Goal: Check status: Check status

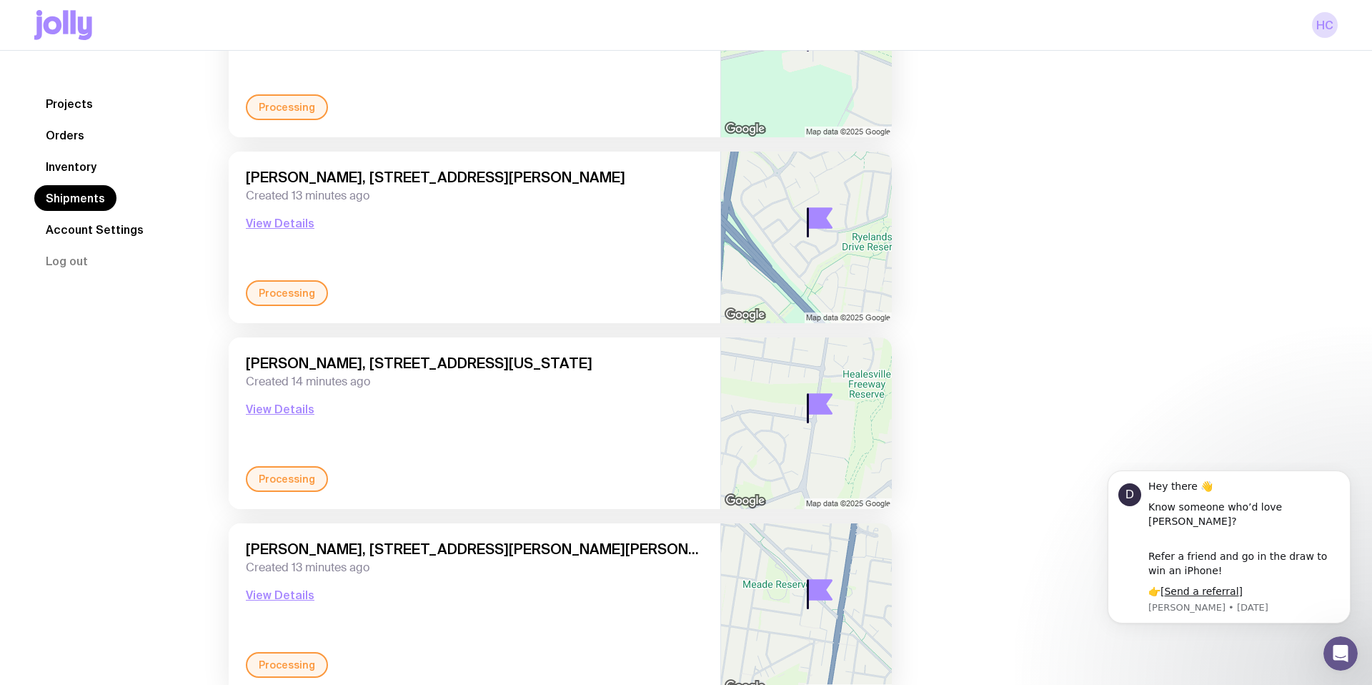
scroll to position [6712, 0]
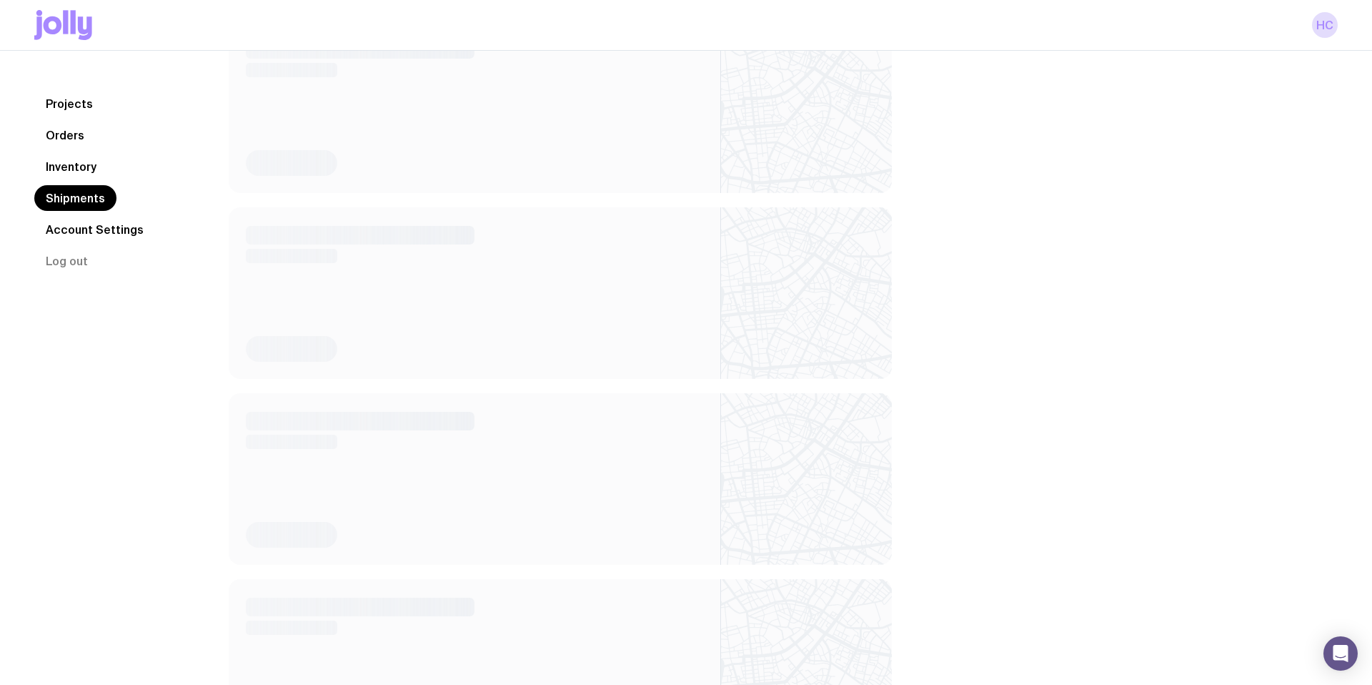
scroll to position [1816, 0]
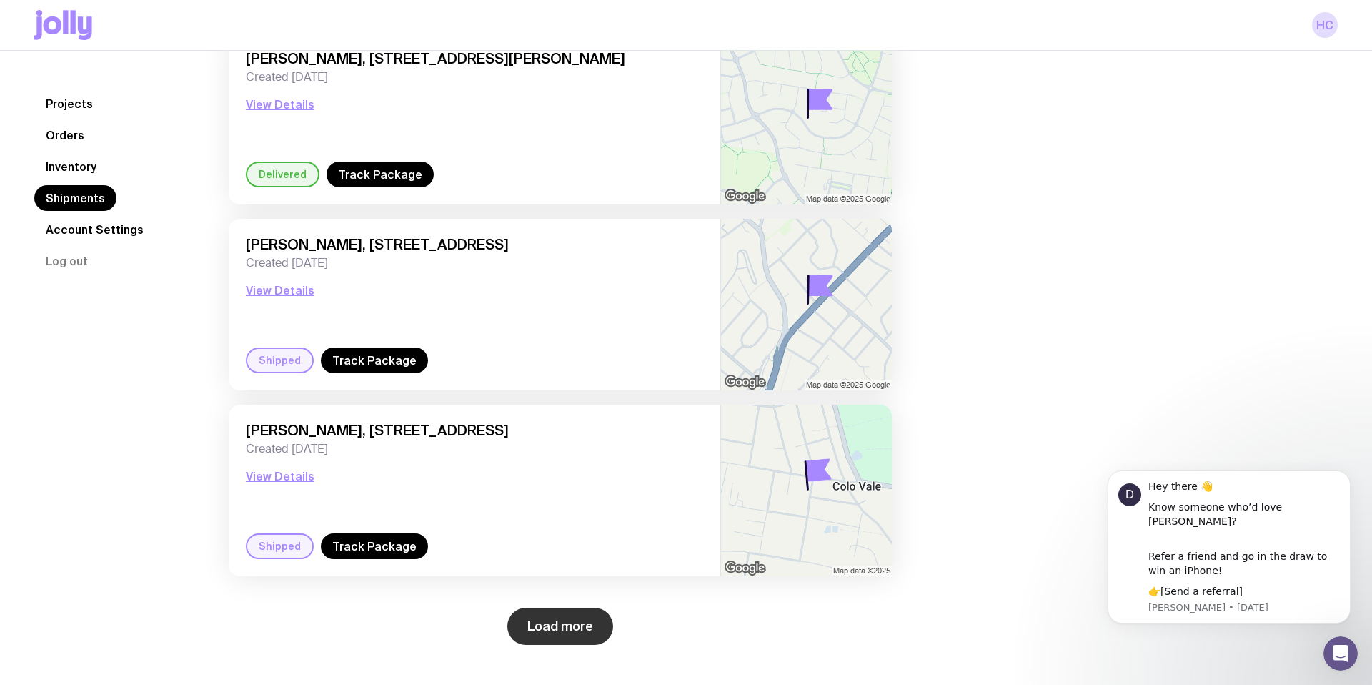
click at [554, 638] on button "Load more" at bounding box center [560, 626] width 106 height 37
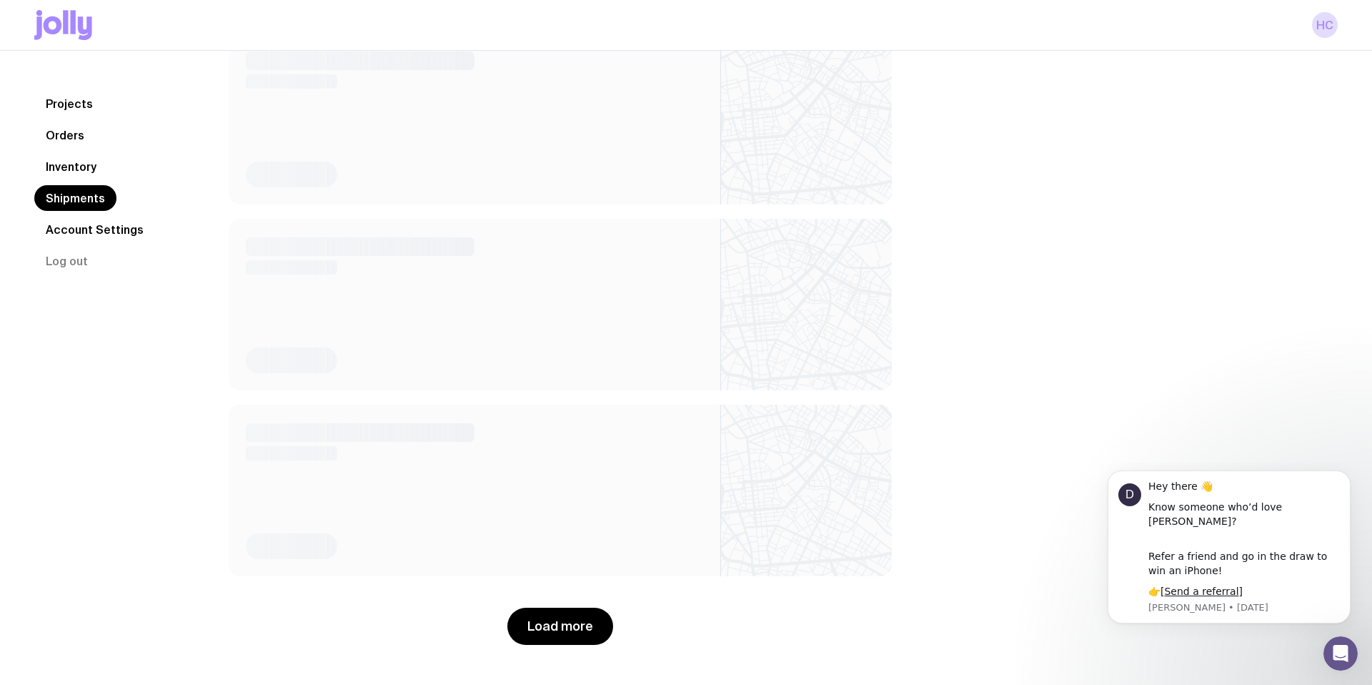
scroll to position [3489, 0]
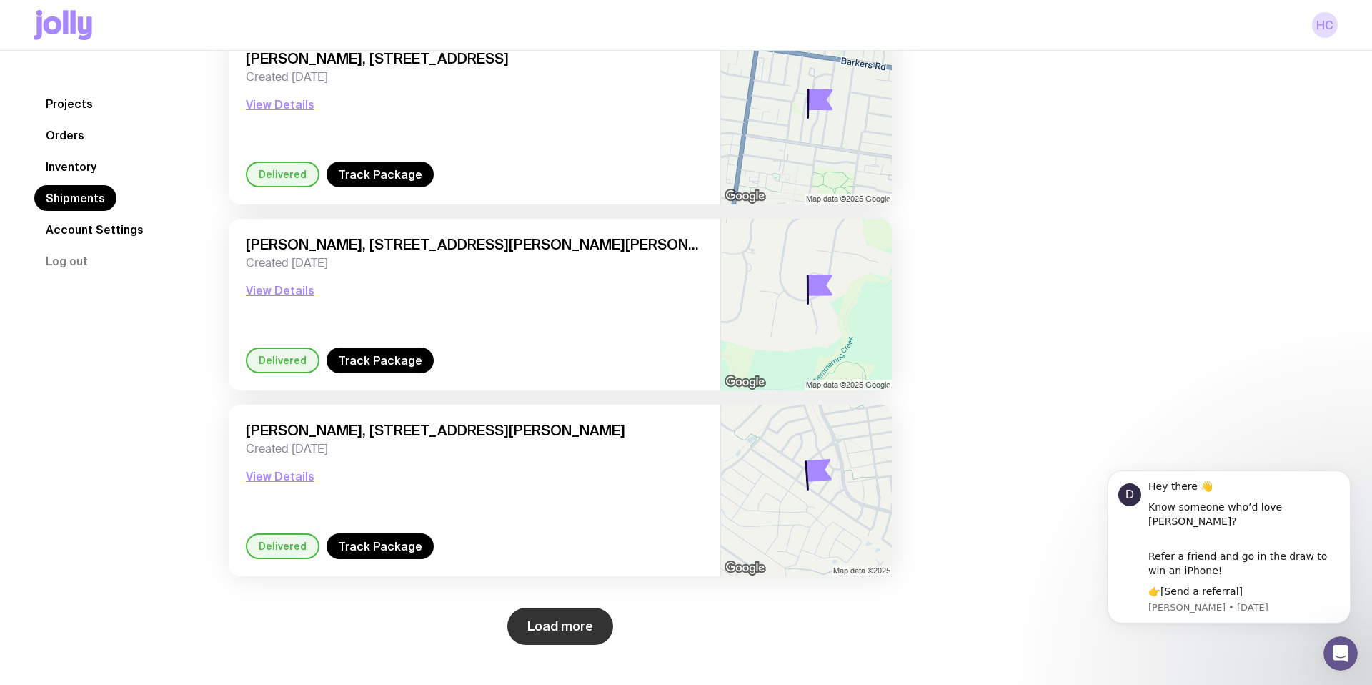
click at [580, 625] on button "Load more" at bounding box center [560, 626] width 106 height 37
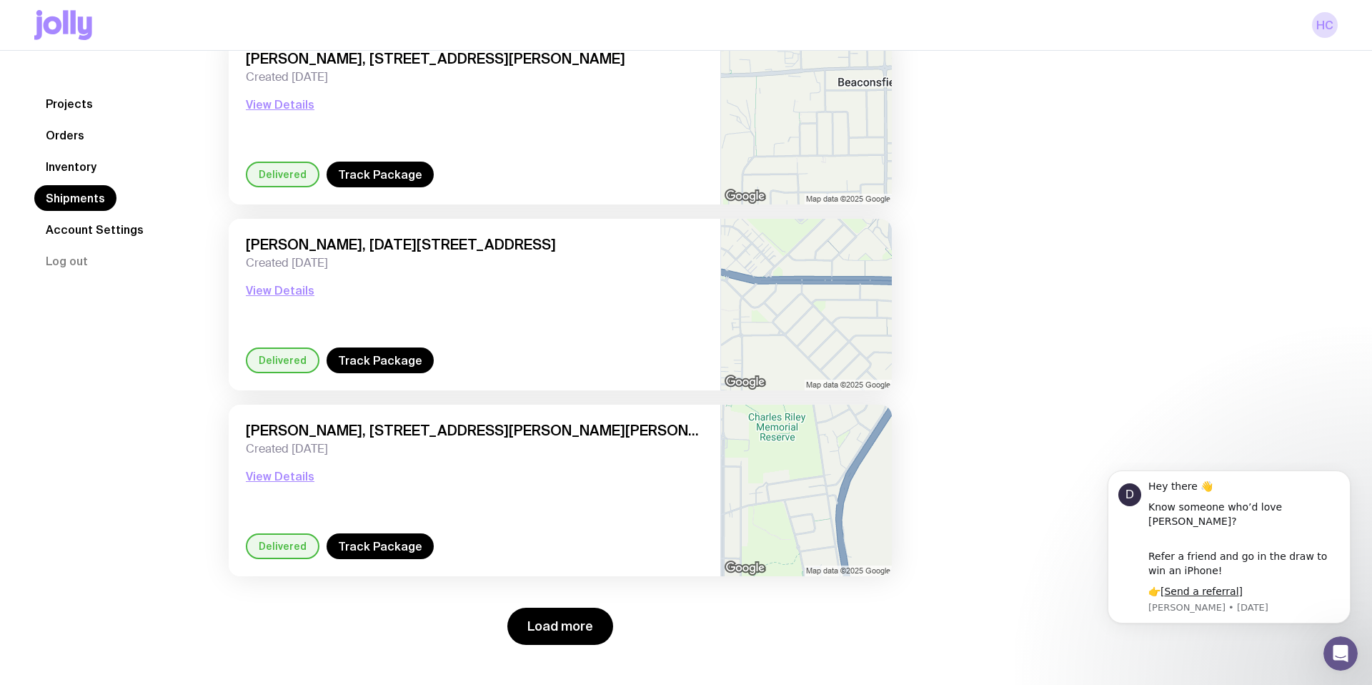
scroll to position [5161, 0]
click at [558, 618] on button "Load more" at bounding box center [560, 626] width 106 height 37
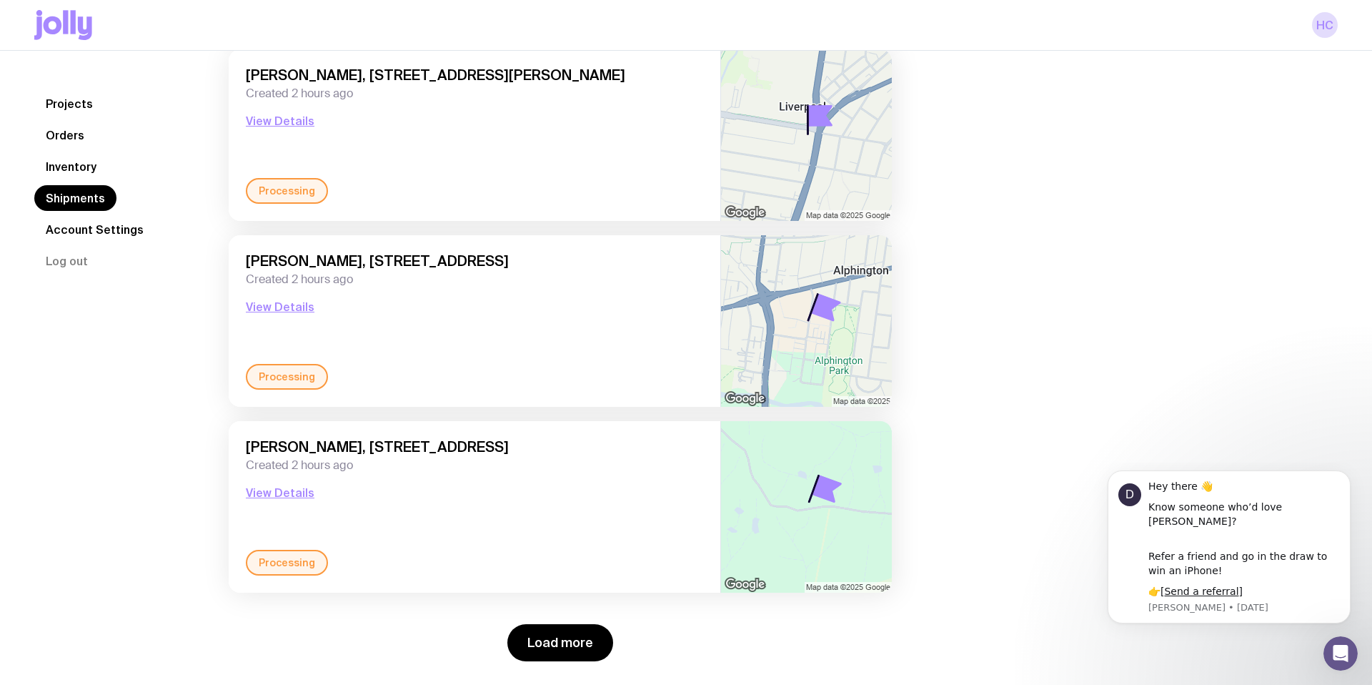
scroll to position [7392, 0]
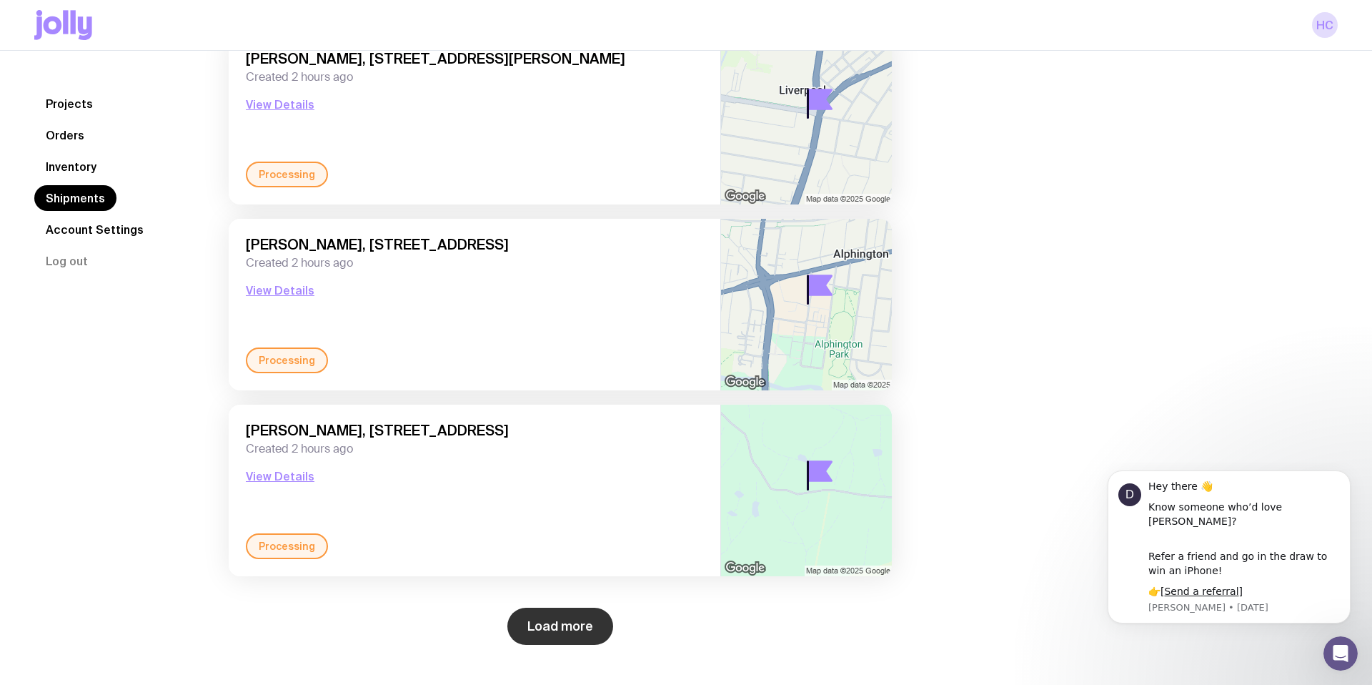
click at [550, 620] on button "Load more" at bounding box center [560, 626] width 106 height 37
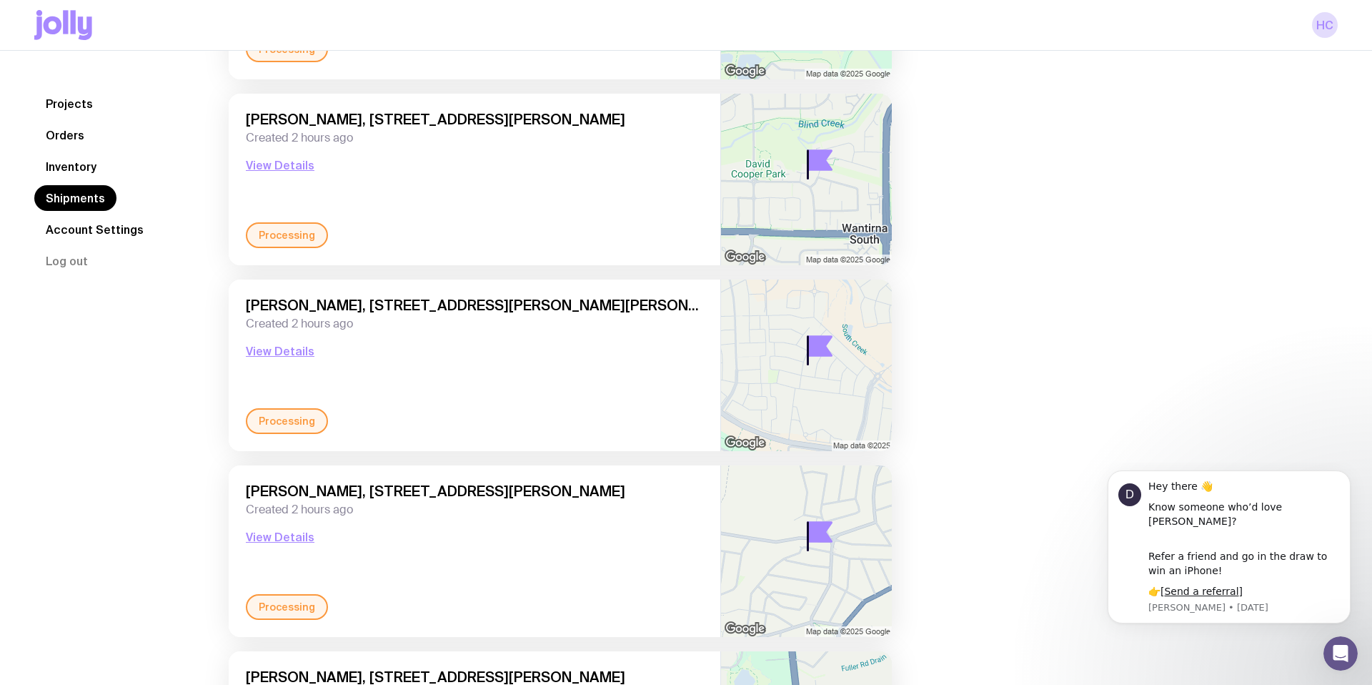
scroll to position [8031, 0]
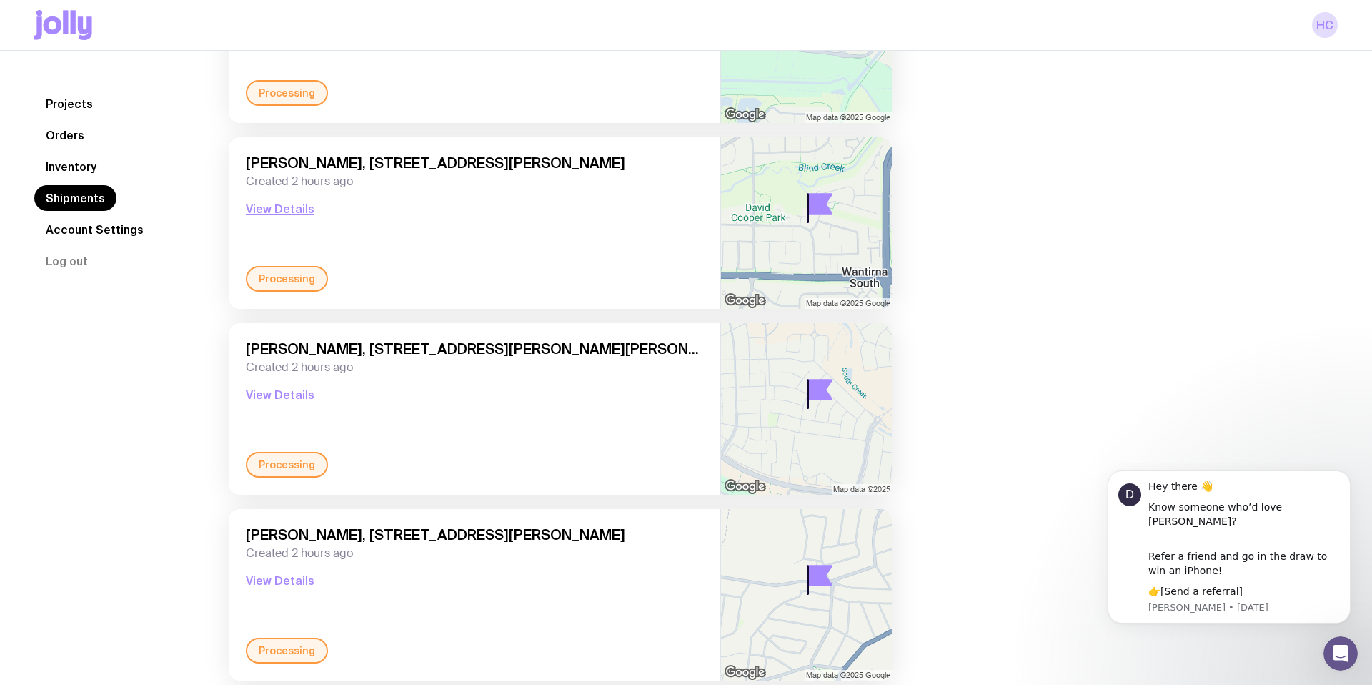
click at [813, 390] on icon at bounding box center [820, 389] width 24 height 19
click at [823, 393] on icon at bounding box center [820, 389] width 24 height 19
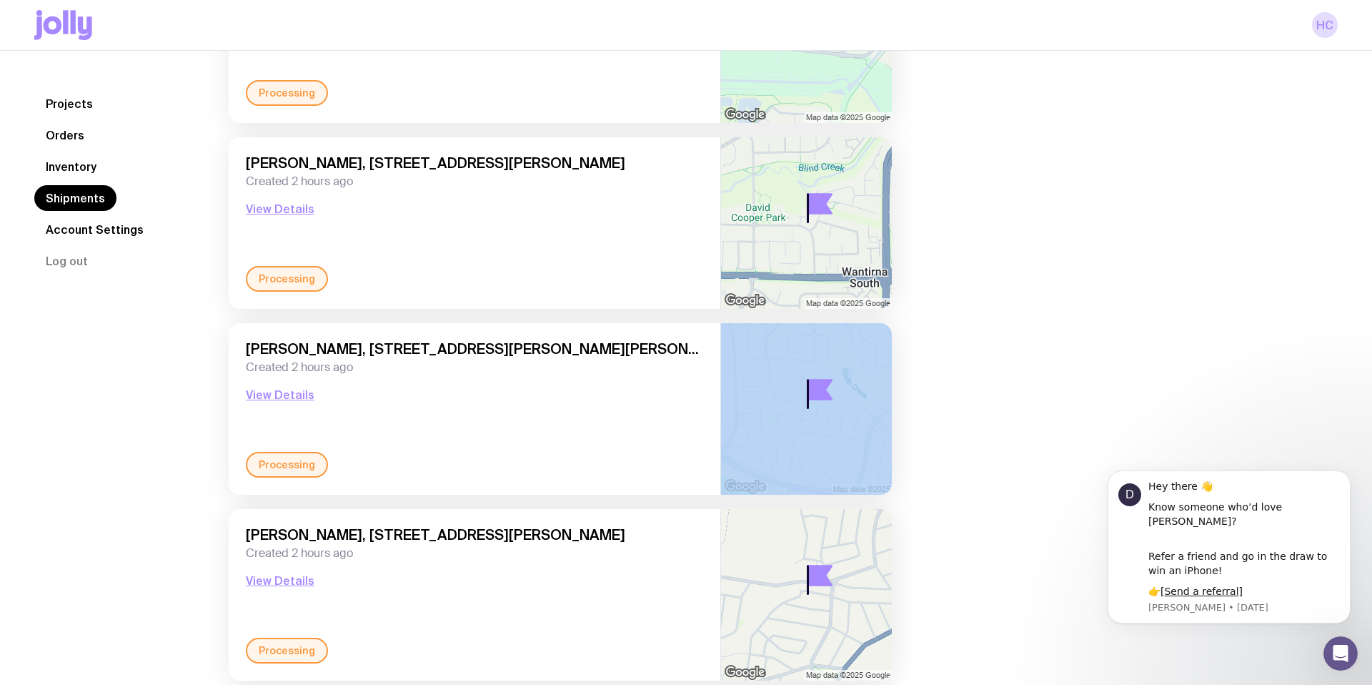
click at [823, 393] on icon at bounding box center [820, 389] width 24 height 19
